Goal: Transaction & Acquisition: Book appointment/travel/reservation

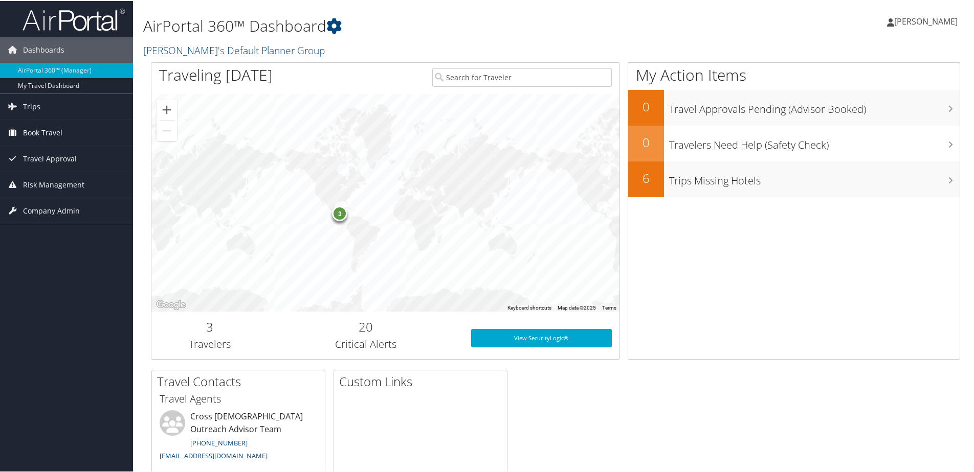
click at [43, 126] on span "Book Travel" at bounding box center [42, 132] width 39 height 26
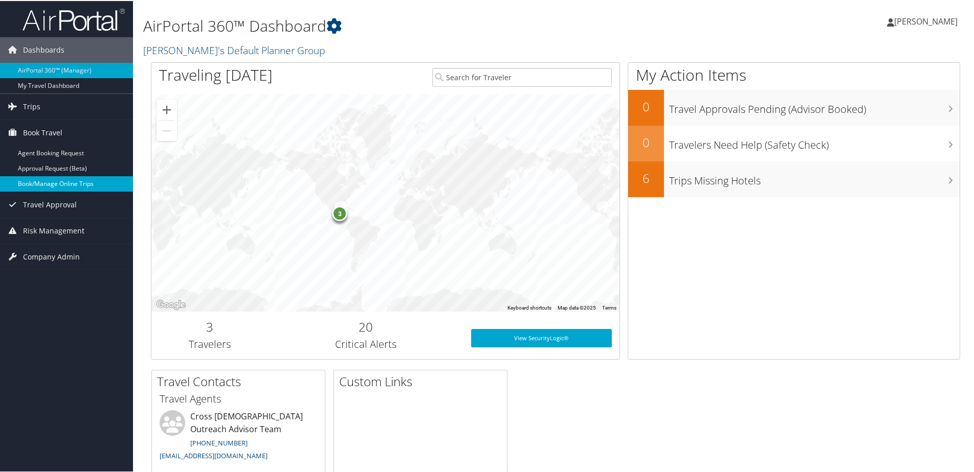
click at [29, 181] on link "Book/Manage Online Trips" at bounding box center [66, 182] width 133 height 15
